Goal: Find specific page/section: Find specific page/section

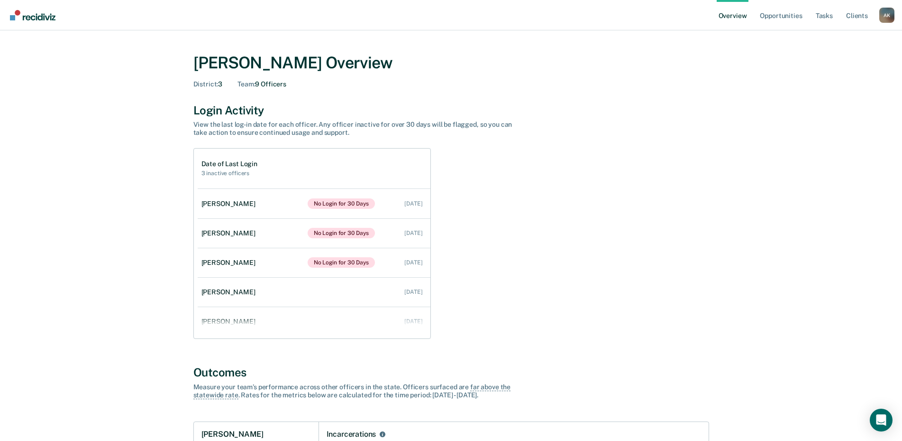
click at [889, 15] on div "A K" at bounding box center [887, 15] width 15 height 15
click at [833, 73] on link "Go to Operations" at bounding box center [849, 74] width 61 height 8
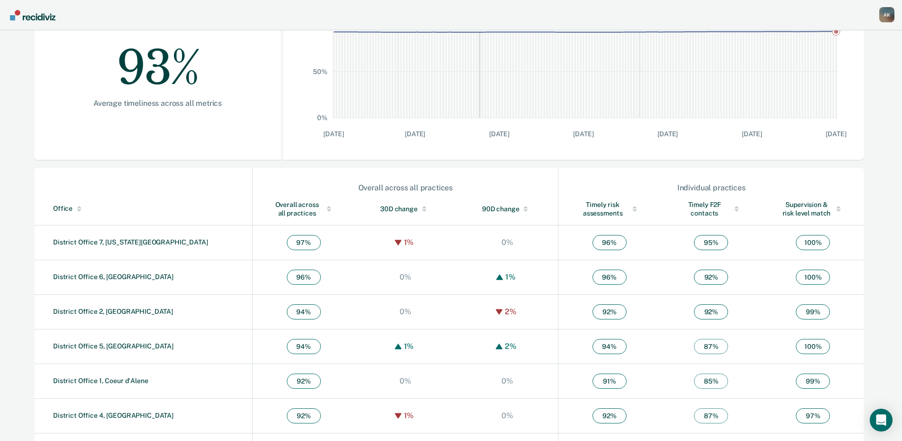
scroll to position [221, 0]
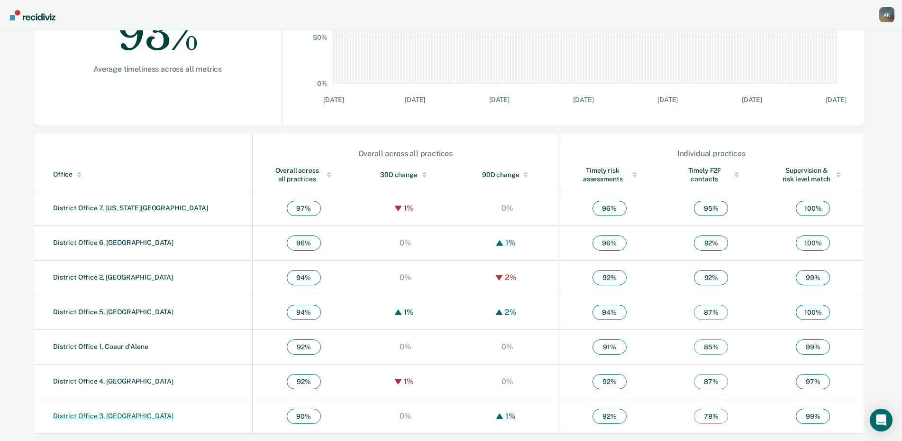
click at [113, 415] on link "District Office 3, [GEOGRAPHIC_DATA]" at bounding box center [113, 416] width 120 height 8
